Goal: Complete application form

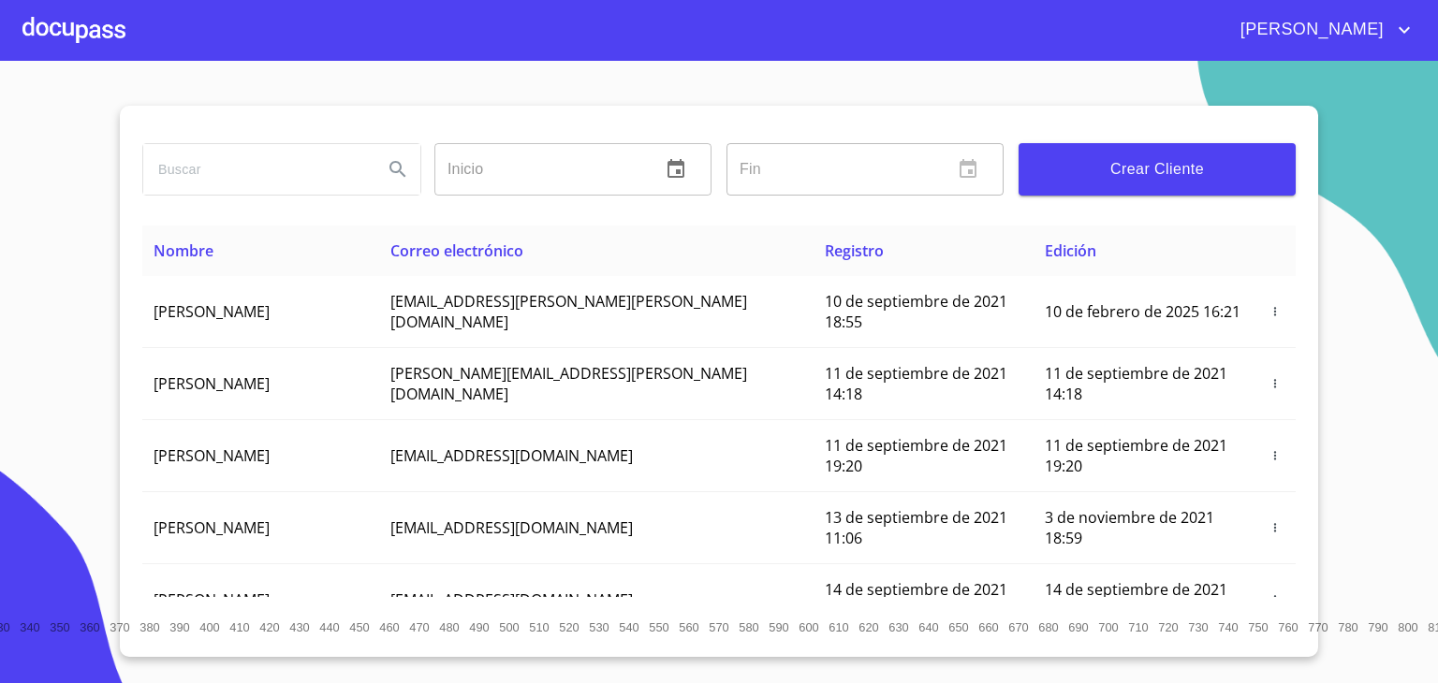
click at [299, 160] on input "search" at bounding box center [255, 169] width 225 height 51
click at [294, 165] on input "search" at bounding box center [255, 169] width 225 height 51
type input "[PERSON_NAME]"
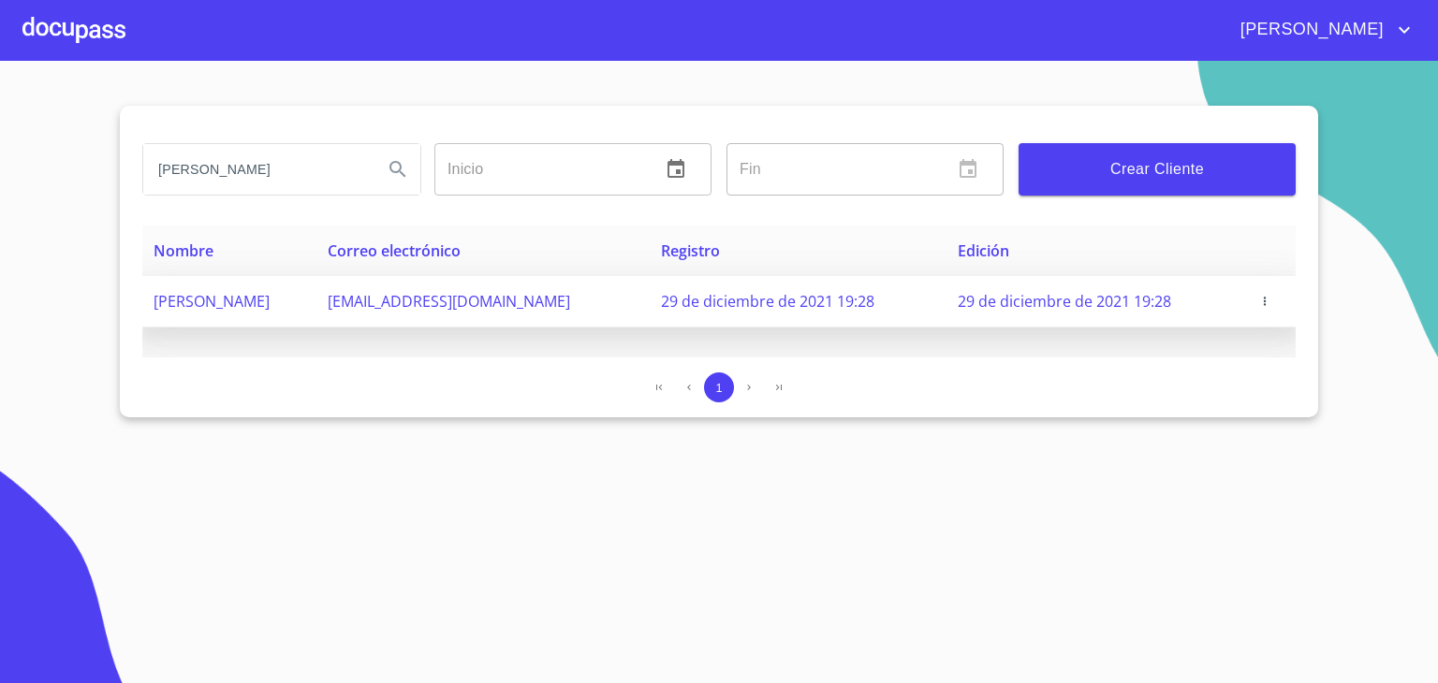
click at [270, 293] on span "[PERSON_NAME]" at bounding box center [211, 301] width 116 height 21
click at [270, 299] on span "[PERSON_NAME]" at bounding box center [211, 301] width 116 height 21
click at [270, 293] on span "[PERSON_NAME]" at bounding box center [211, 301] width 116 height 21
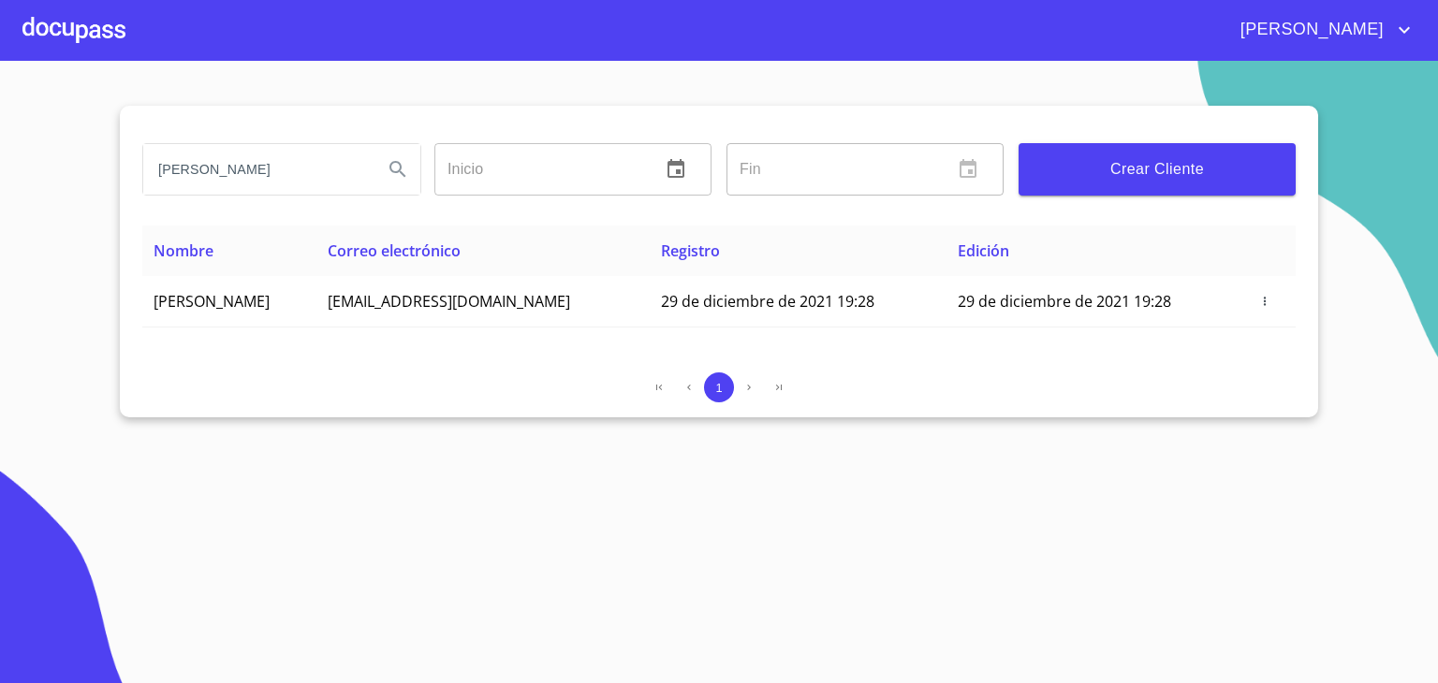
click at [107, 38] on div at bounding box center [73, 30] width 103 height 60
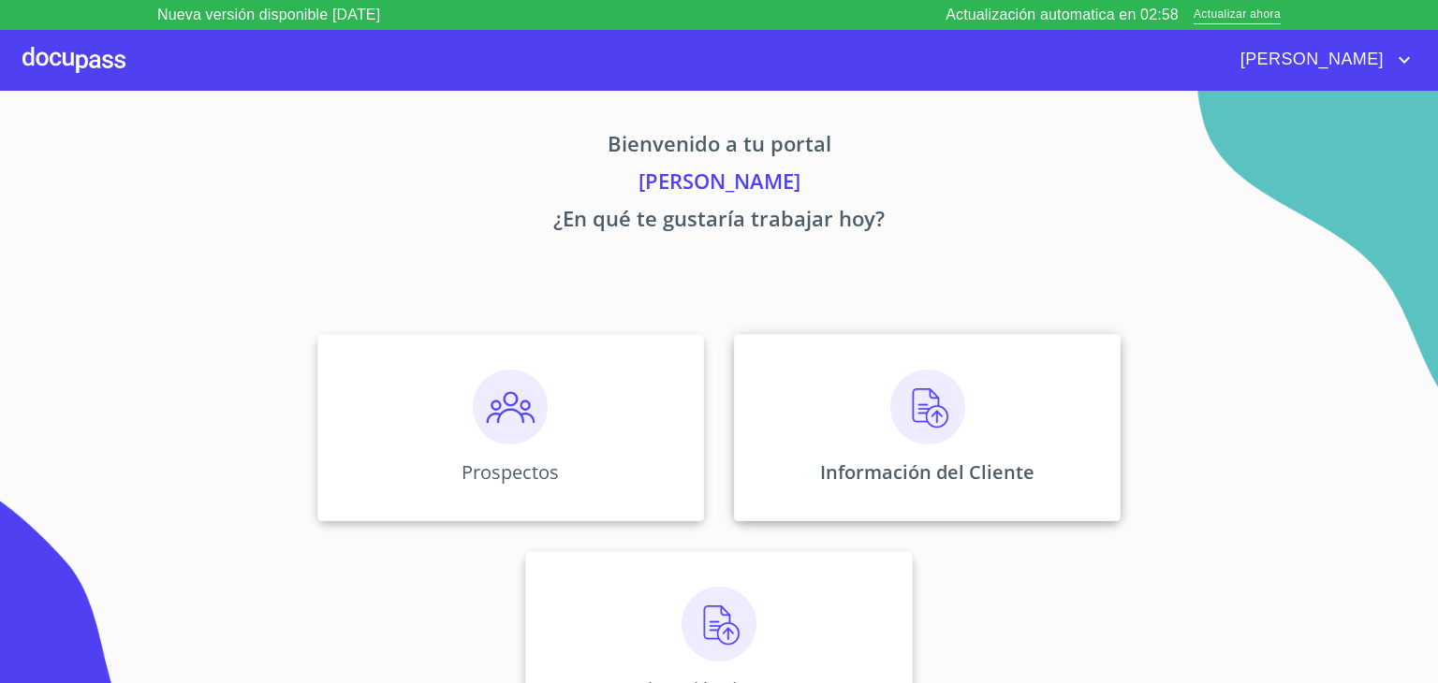
click at [929, 417] on img at bounding box center [927, 407] width 75 height 75
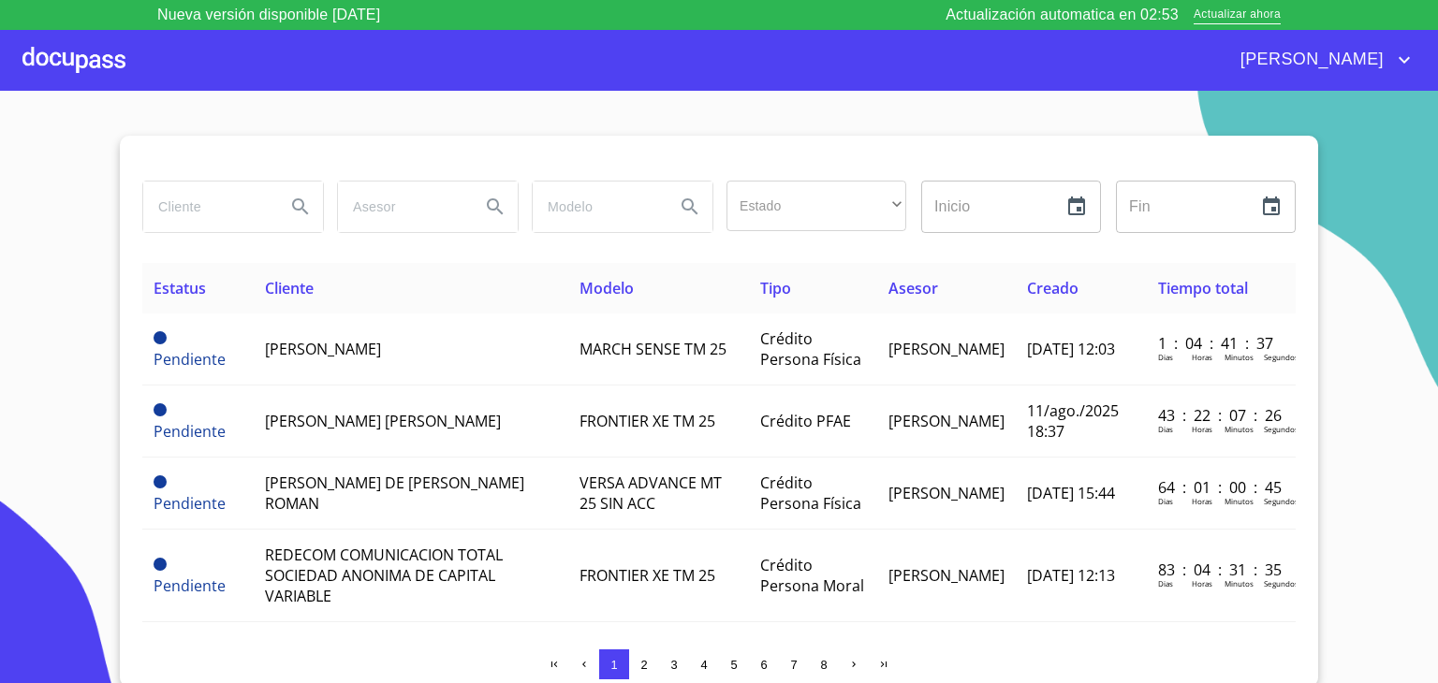
click at [178, 207] on input "search" at bounding box center [206, 207] width 127 height 51
type input "[PERSON_NAME]"
click at [289, 211] on icon "Search" at bounding box center [300, 207] width 22 height 22
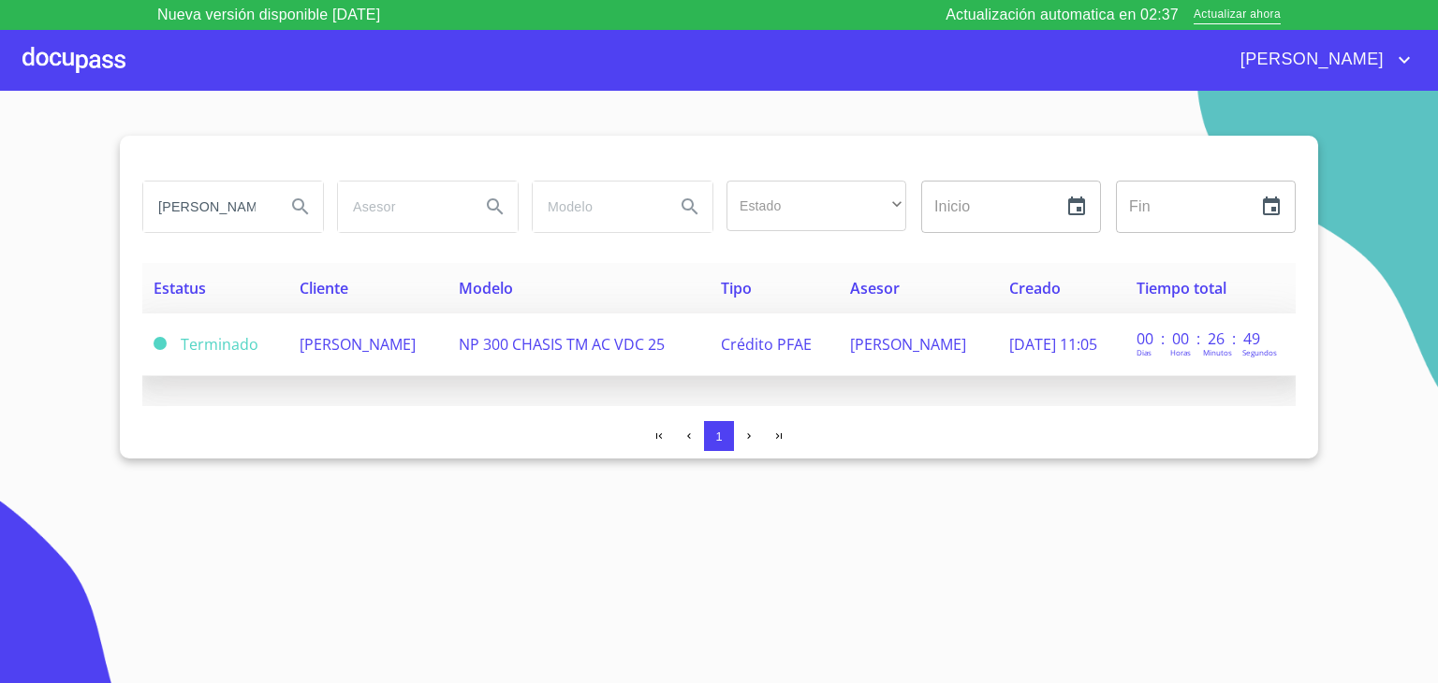
click at [370, 363] on td "[PERSON_NAME]" at bounding box center [367, 345] width 159 height 63
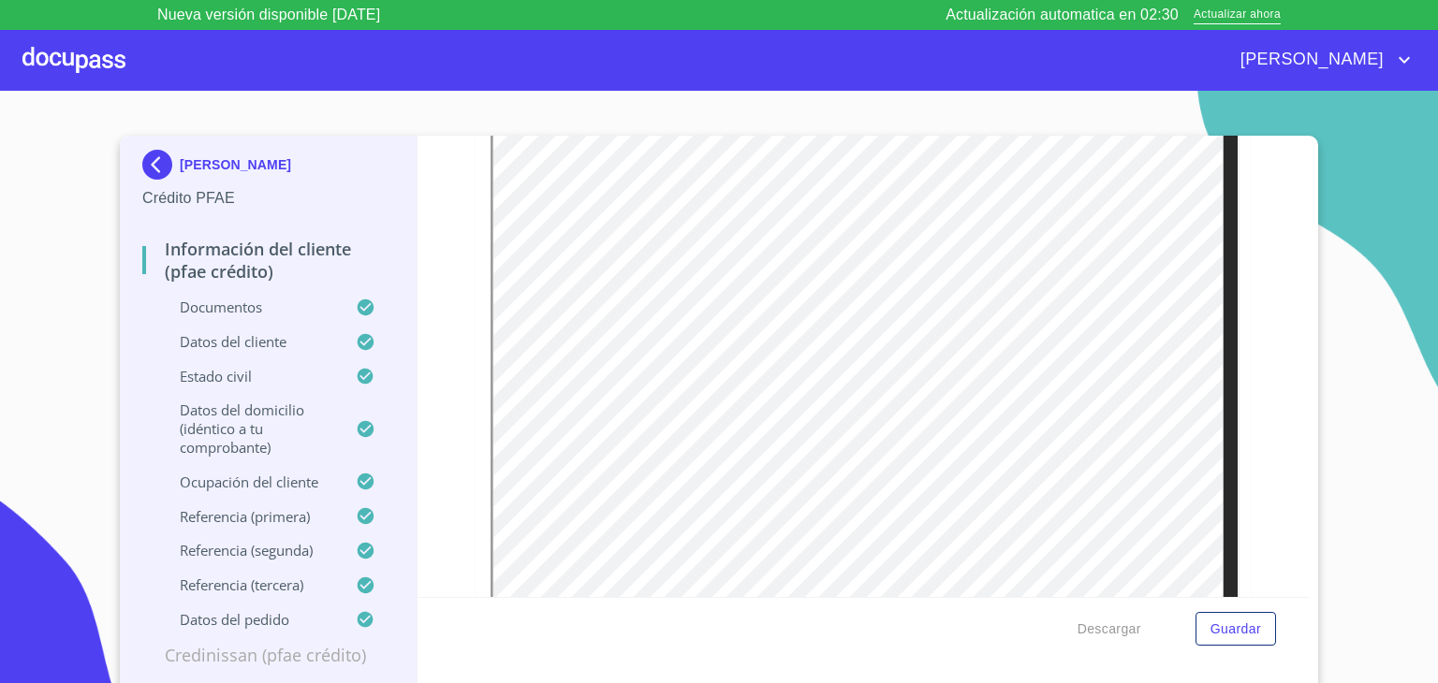
scroll to position [723, 0]
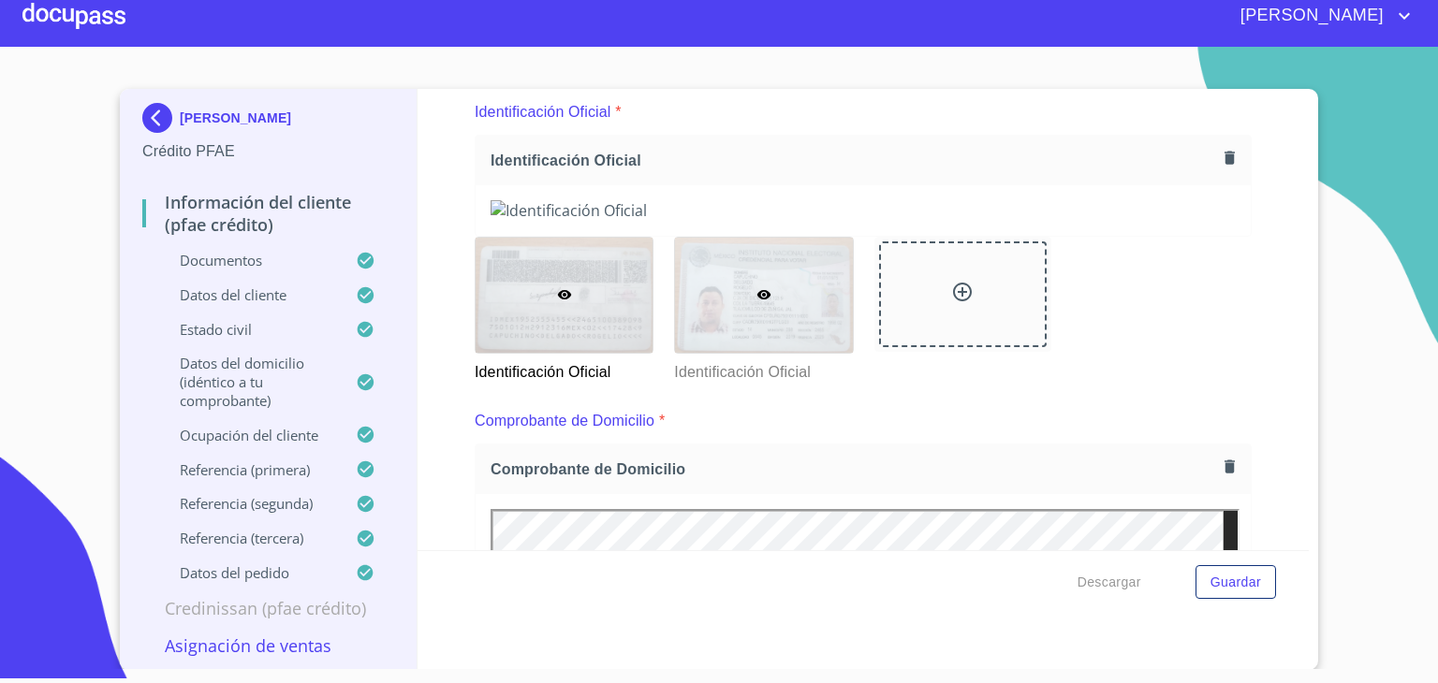
click at [796, 221] on img at bounding box center [862, 210] width 745 height 21
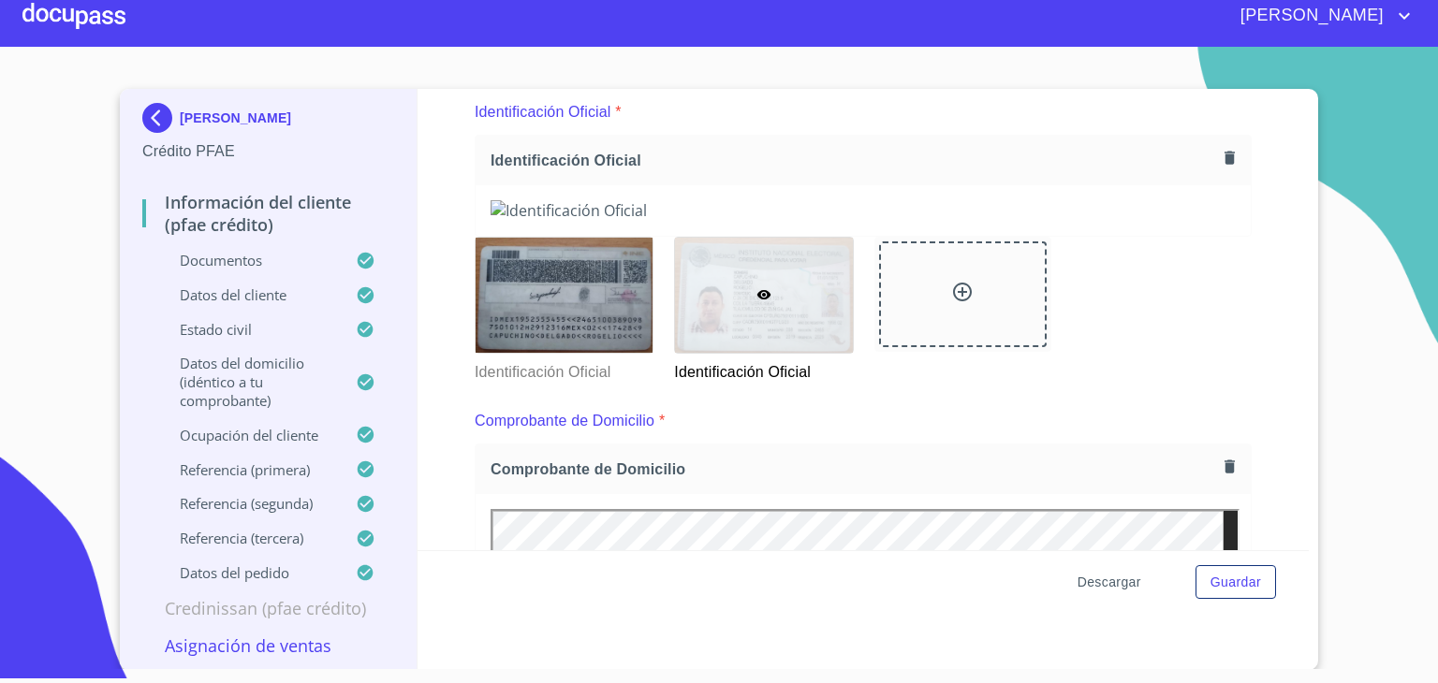
click at [1095, 578] on span "Descargar" at bounding box center [1109, 582] width 64 height 23
